Goal: Use online tool/utility: Utilize a website feature to perform a specific function

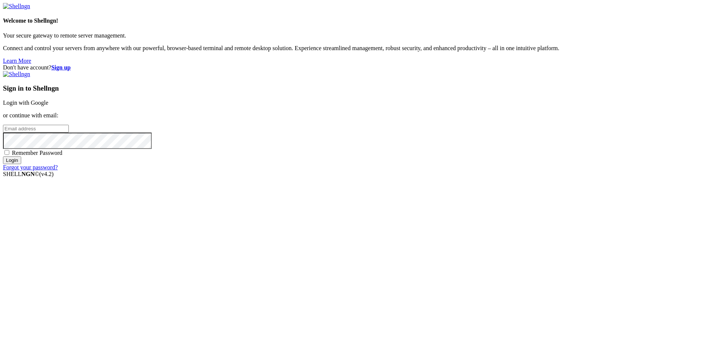
type input "[PERSON_NAME][EMAIL_ADDRESS][DOMAIN_NAME]"
click at [21, 164] on input "Login" at bounding box center [12, 161] width 18 height 8
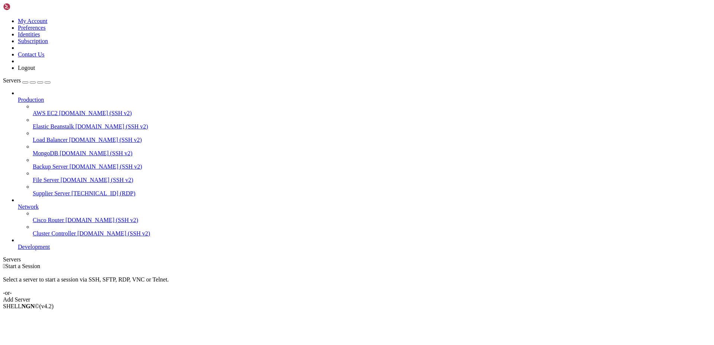
click at [71, 190] on span "[TECHNICAL_ID] (RDP)" at bounding box center [103, 193] width 64 height 6
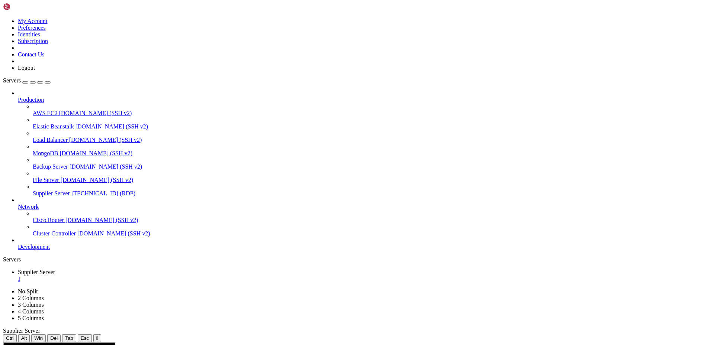
drag, startPoint x: 524, startPoint y: 461, endPoint x: 386, endPoint y: 444, distance: 138.9
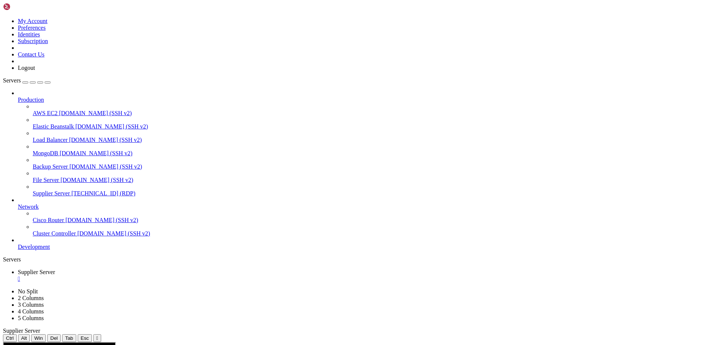
drag, startPoint x: 245, startPoint y: 495, endPoint x: 196, endPoint y: 496, distance: 49.1
click at [147, 276] on div "" at bounding box center [364, 279] width 693 height 7
